Goal: Transaction & Acquisition: Purchase product/service

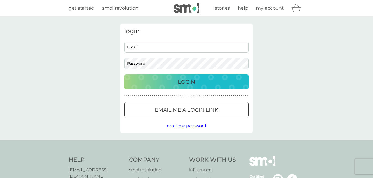
click at [178, 46] on input "Email" at bounding box center [186, 46] width 124 height 11
type input "[EMAIL_ADDRESS][DOMAIN_NAME]"
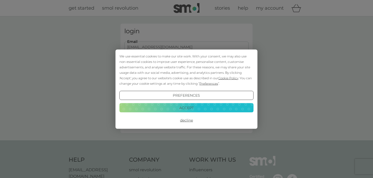
click at [188, 108] on button "Accept" at bounding box center [186, 107] width 134 height 9
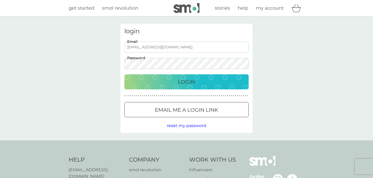
click at [185, 81] on p "Login" at bounding box center [186, 81] width 17 height 8
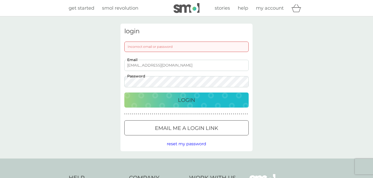
click at [123, 81] on div "[EMAIL_ADDRESS][DOMAIN_NAME] Email Password" at bounding box center [187, 73] width 128 height 27
click at [124, 92] on button "Login" at bounding box center [186, 99] width 124 height 15
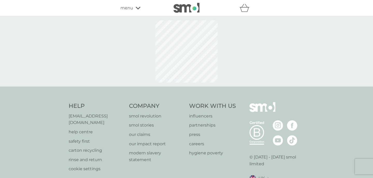
select select "119"
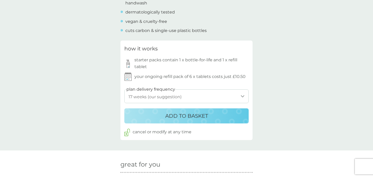
scroll to position [238, 0]
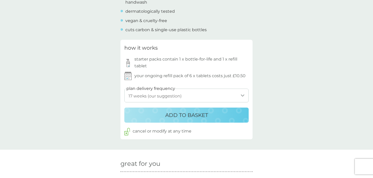
click at [243, 96] on select "1 week 2 weeks 3 weeks 4 weeks 5 weeks 6 weeks 7 weeks 8 weeks 9 weeks 10 weeks…" at bounding box center [186, 95] width 124 height 14
